Goal: Communication & Community: Answer question/provide support

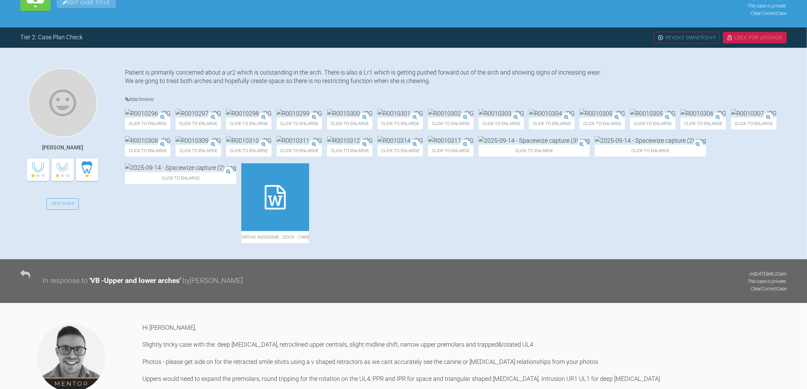
scroll to position [127, 0]
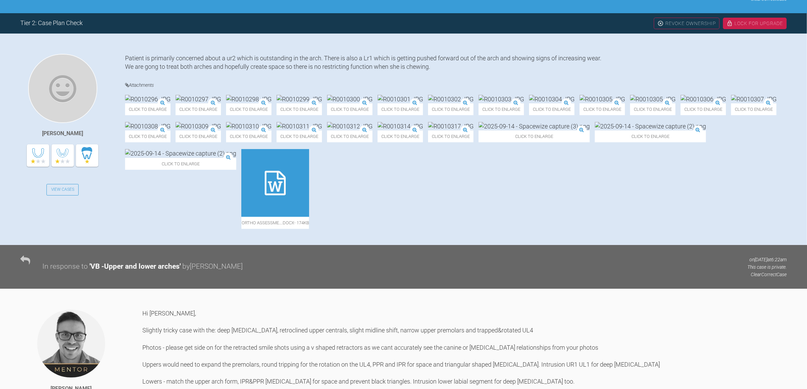
click at [286, 195] on icon at bounding box center [275, 183] width 21 height 24
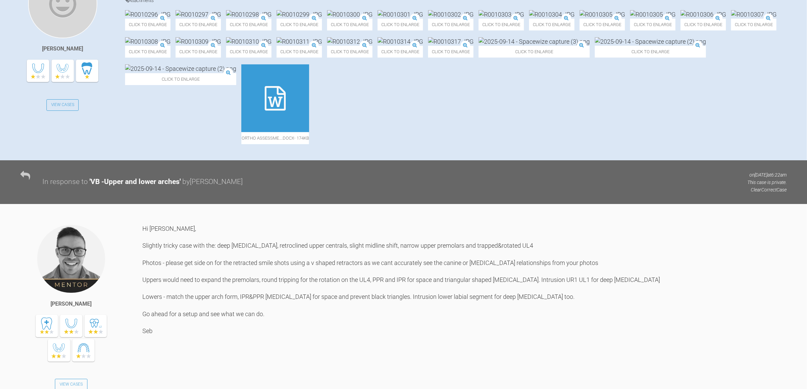
click at [478, 46] on img at bounding box center [533, 41] width 111 height 8
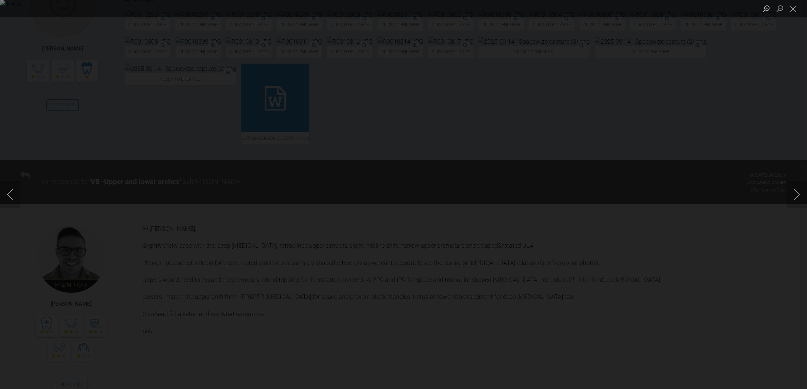
click at [155, 234] on div "Lightbox" at bounding box center [403, 194] width 807 height 389
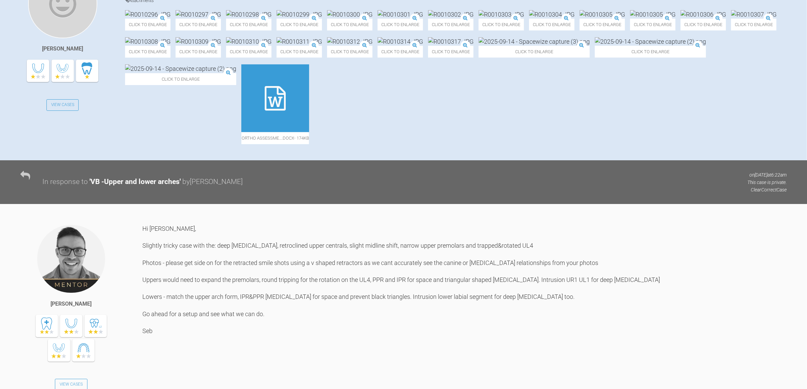
click at [478, 46] on img at bounding box center [533, 41] width 111 height 8
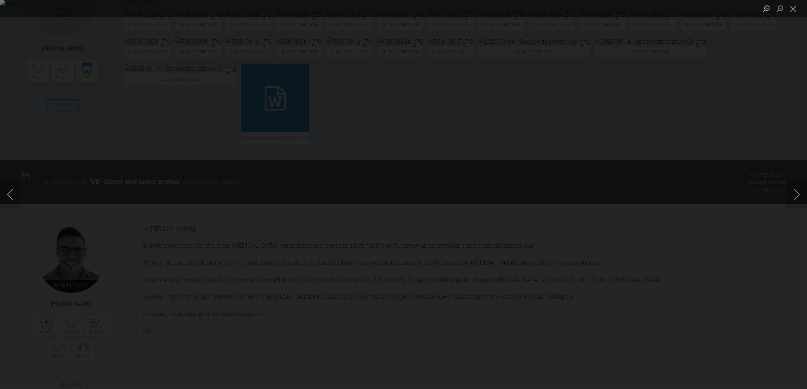
click at [288, 146] on img "Lightbox" at bounding box center [403, 194] width 807 height 389
click at [301, 150] on img "Lightbox" at bounding box center [403, 194] width 807 height 389
click at [104, 162] on div "Lightbox" at bounding box center [403, 194] width 807 height 389
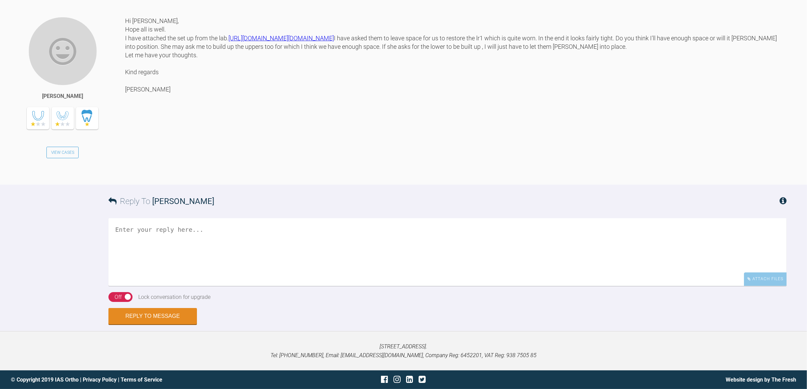
scroll to position [720, 0]
click at [270, 218] on div "Reply To neil noronha" at bounding box center [447, 201] width 678 height 33
click at [350, 256] on textarea at bounding box center [447, 252] width 678 height 68
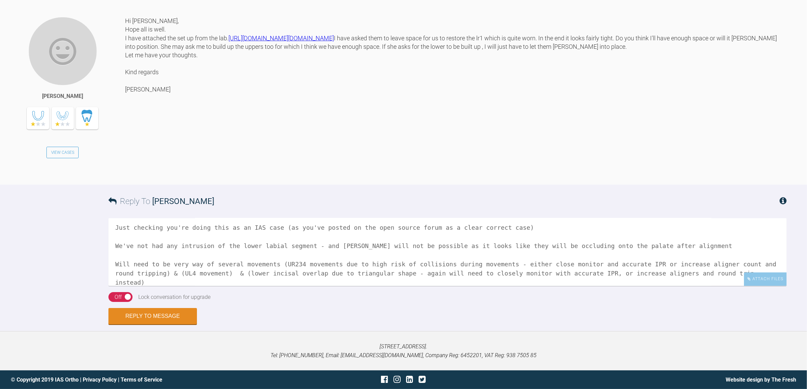
scroll to position [29, 0]
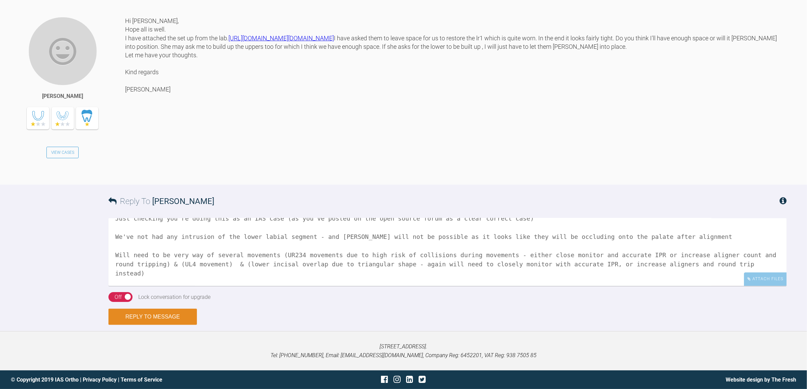
type textarea "Hi Neil, Just checking you're doing this as an IAS case (as you've posted on th…"
click at [143, 316] on button "Reply to Message" at bounding box center [152, 317] width 88 height 16
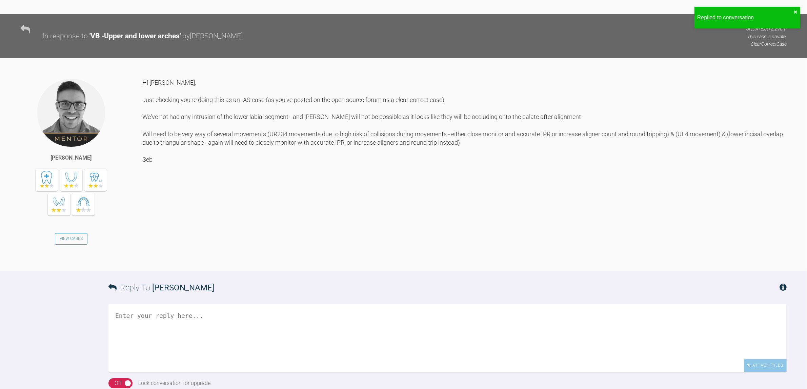
scroll to position [846, 0]
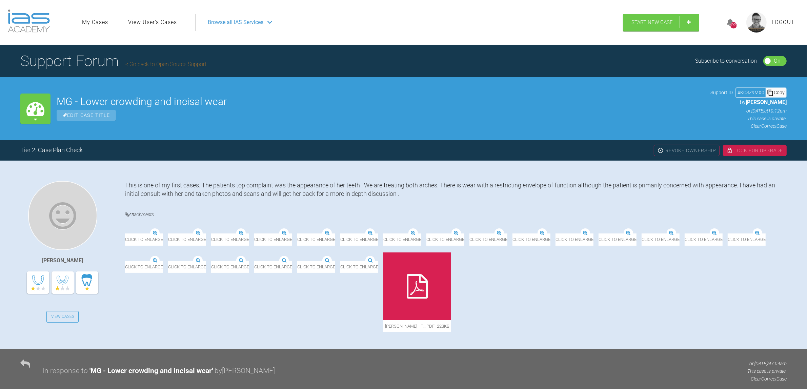
scroll to position [1632, 0]
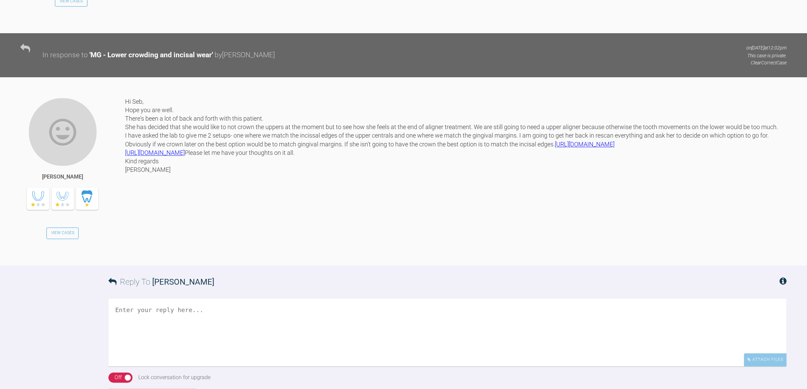
scroll to position [1590, 0]
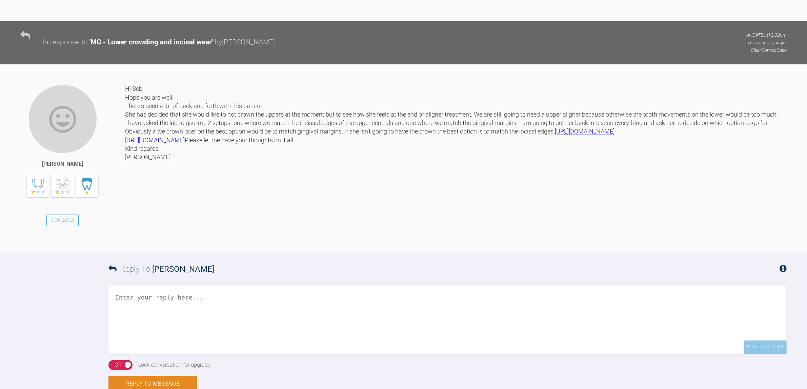
click at [555, 135] on link "[URL][DOMAIN_NAME]" at bounding box center [585, 131] width 60 height 7
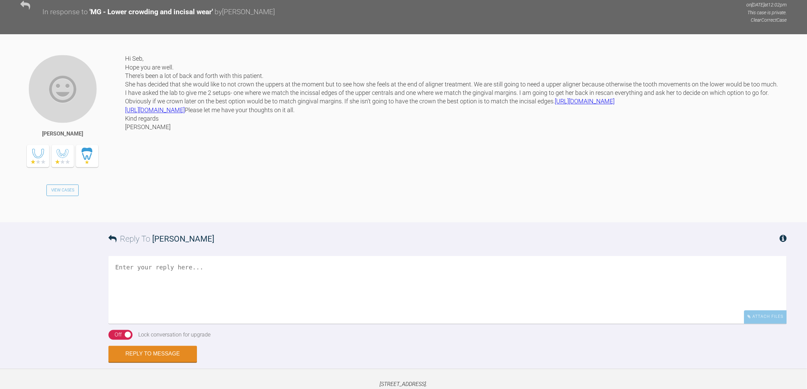
scroll to position [1695, 0]
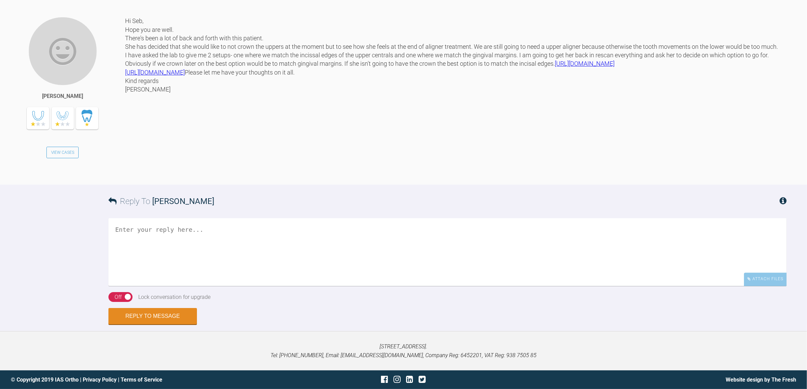
click at [251, 286] on textarea at bounding box center [447, 252] width 678 height 68
type textarea "Hi [PERSON_NAME], I can't view those links without your doctor login details Seb"
click at [179, 325] on button "Reply to Message" at bounding box center [152, 317] width 88 height 16
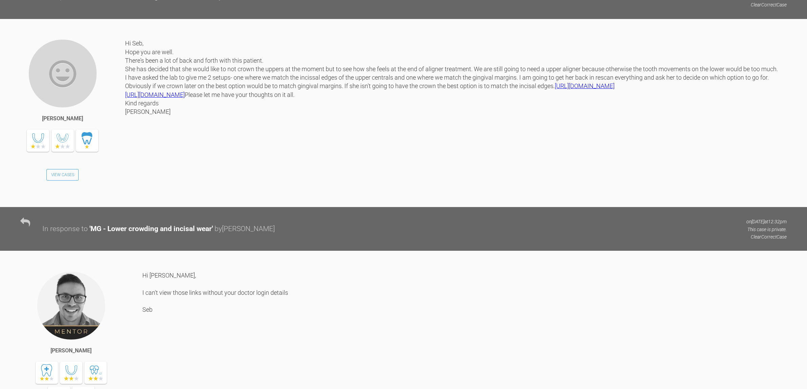
scroll to position [1628, 0]
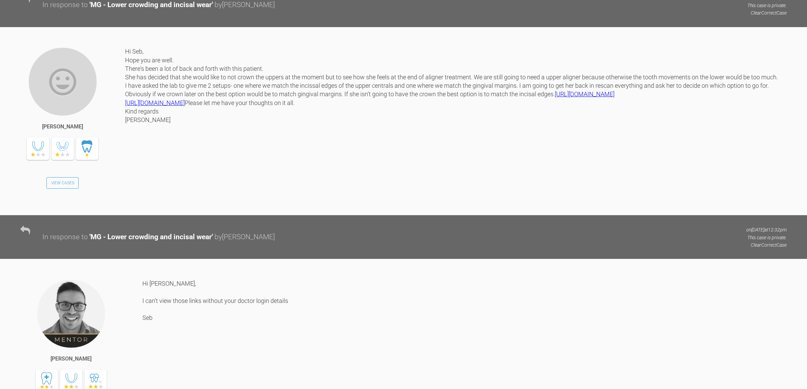
drag, startPoint x: 451, startPoint y: 183, endPoint x: 125, endPoint y: 186, distance: 326.0
click at [125, 186] on div "Hi Seb, Hope you are well. There's been a lot of back and forth with this patie…" at bounding box center [455, 126] width 661 height 158
copy link "[URL][DOMAIN_NAME]"
